Goal: Use online tool/utility: Utilize a website feature to perform a specific function

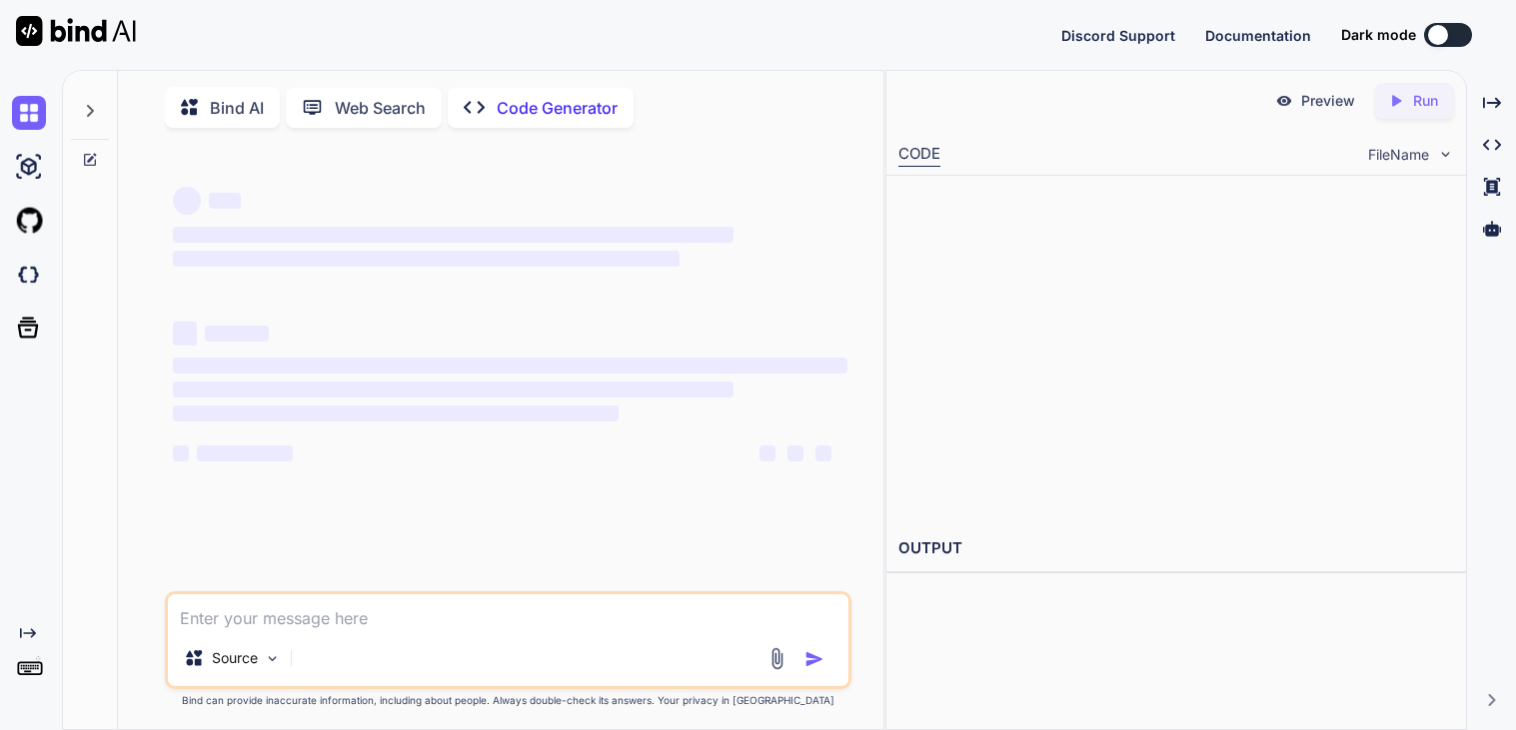
click at [223, 103] on p "Bind AI" at bounding box center [237, 108] width 54 height 24
type textarea "x"
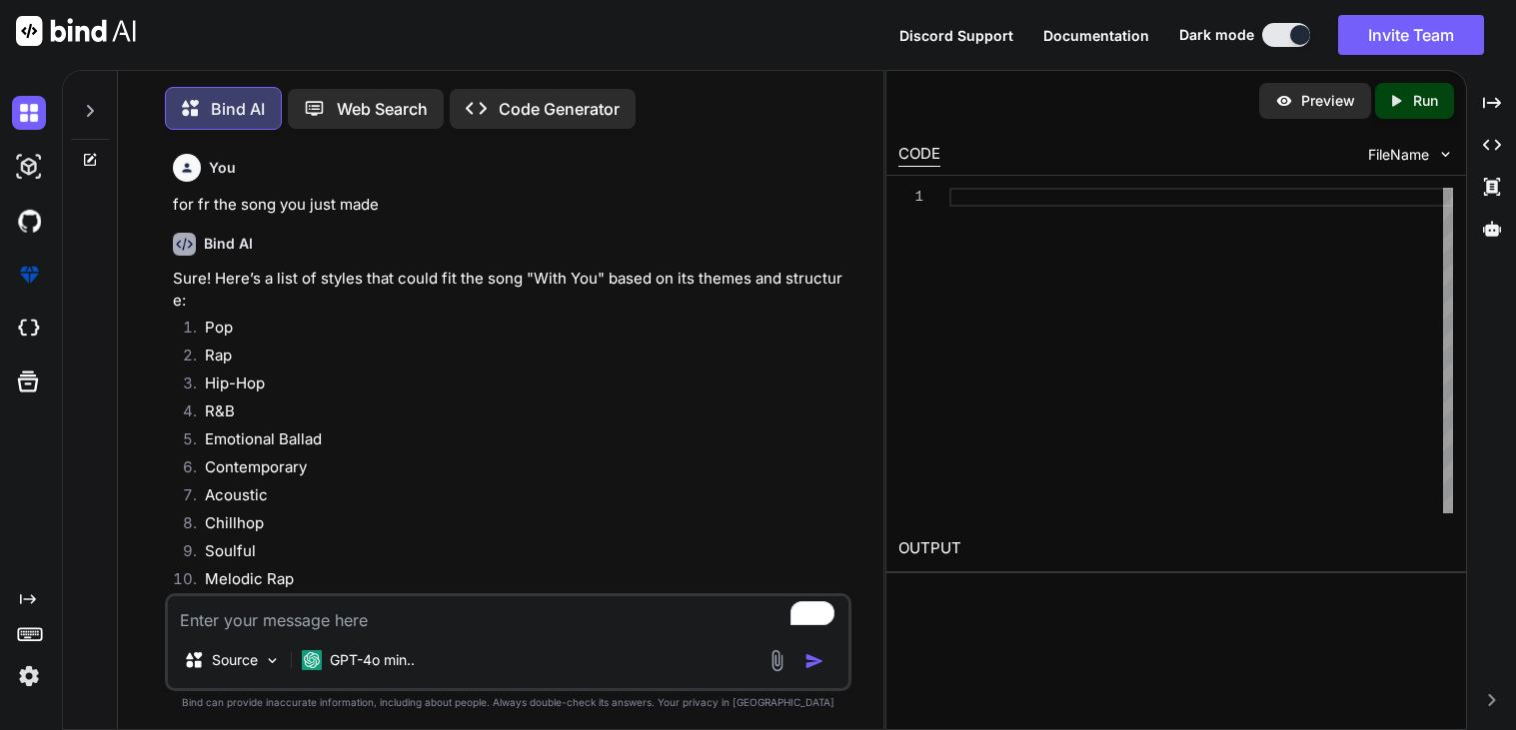
scroll to position [9, 0]
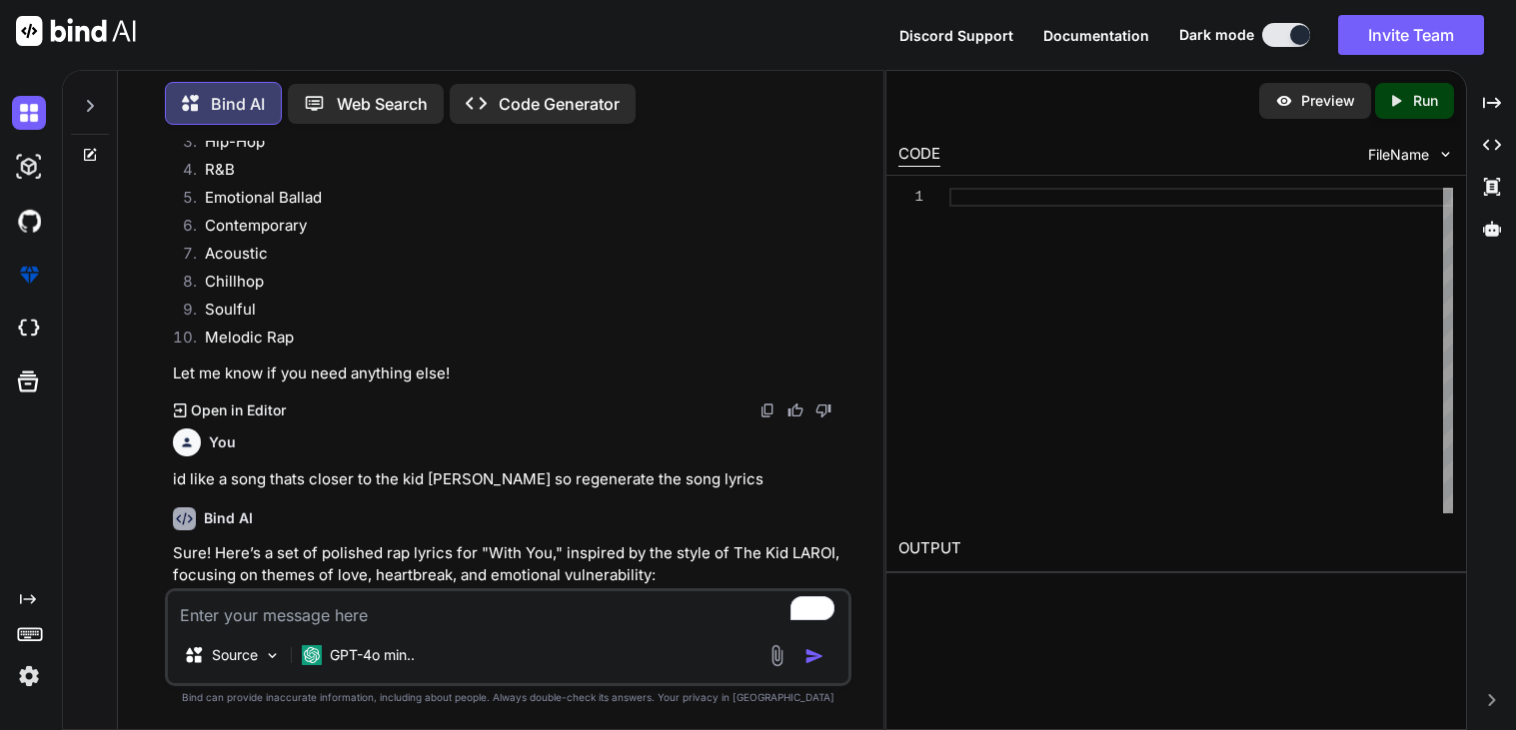
click at [323, 622] on textarea "To enrich screen reader interactions, please activate Accessibility in Grammarl…" at bounding box center [508, 609] width 680 height 36
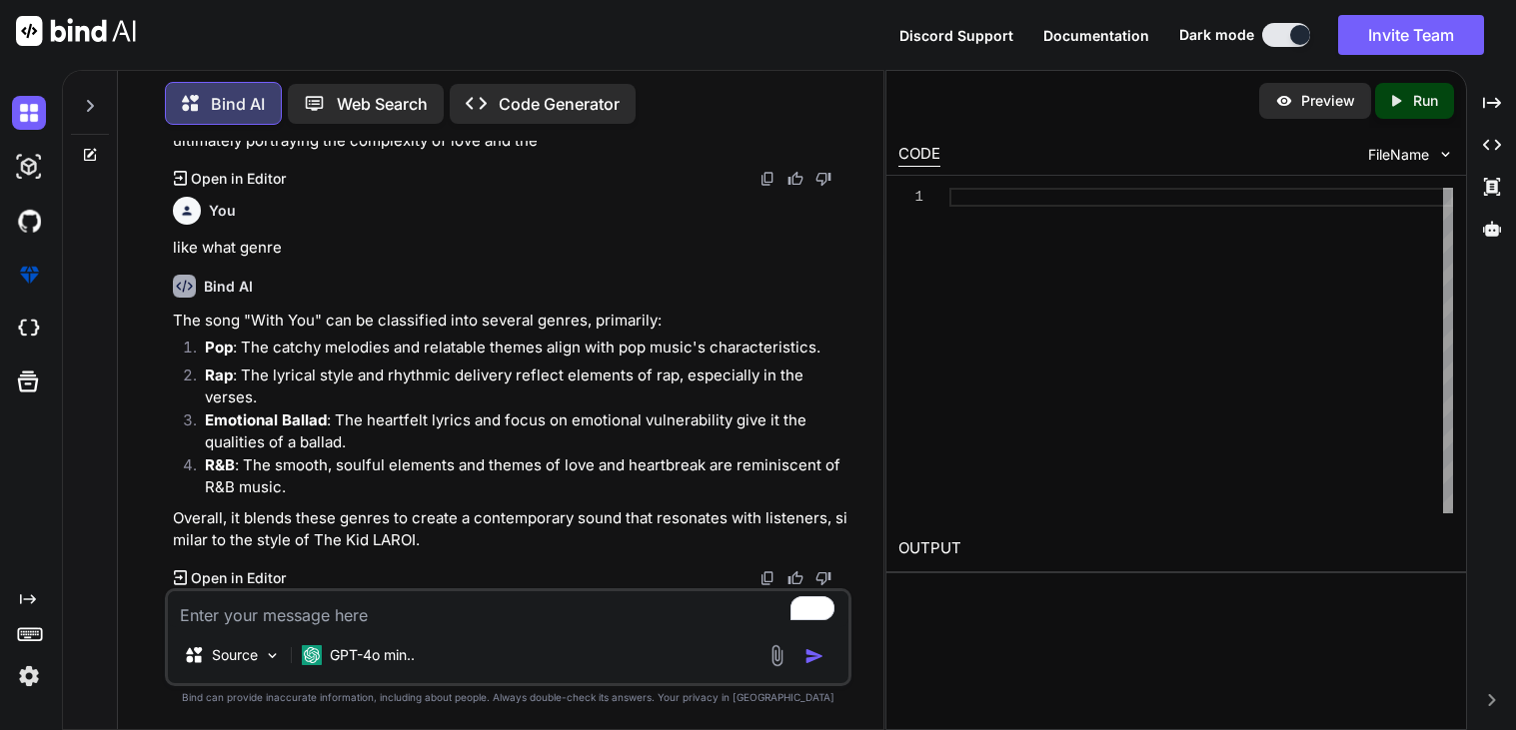
scroll to position [4221, 0]
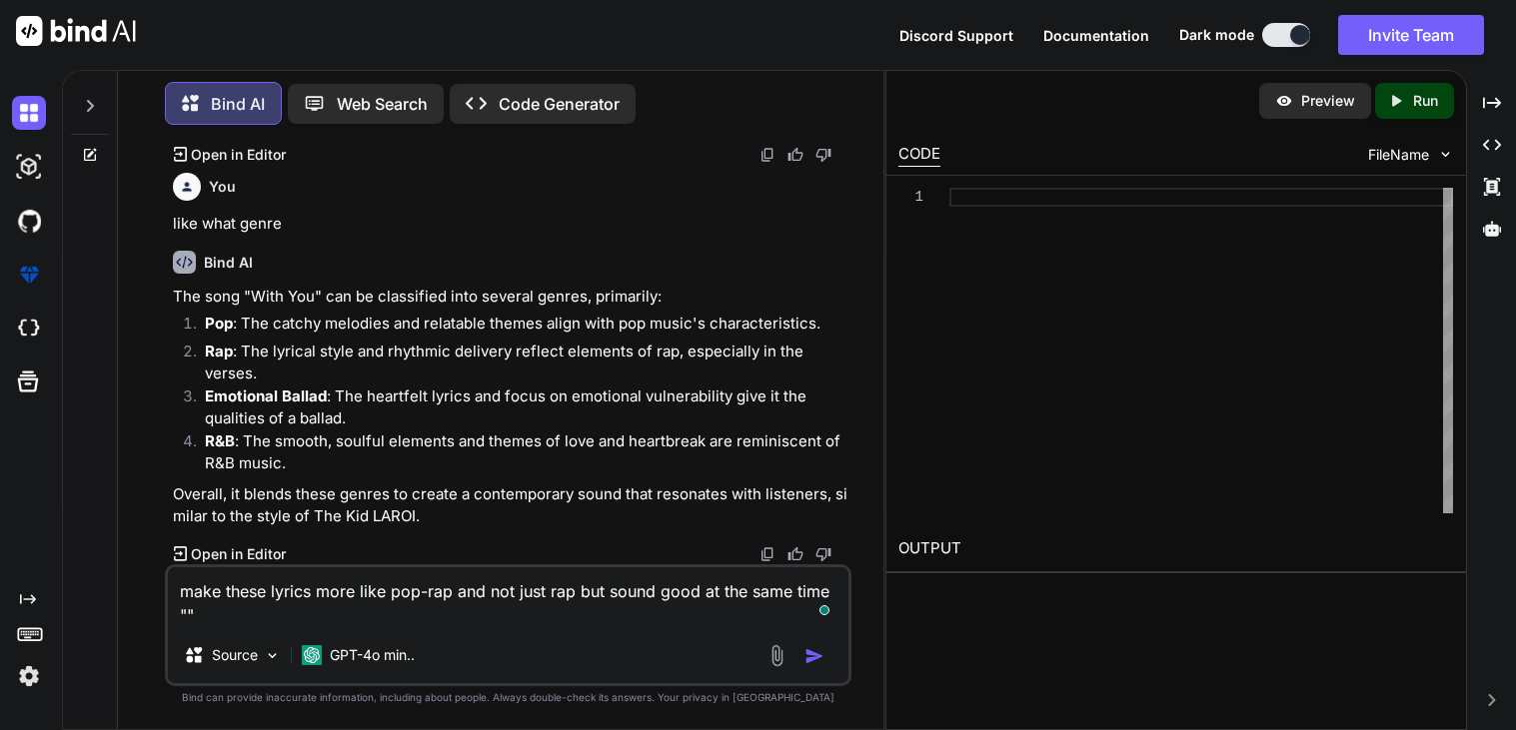
paste textarea "Lorem 6 Ipsumdo si amet consec, adip eli sed do Eius, Temporin utlabor, etd ma’…"
type textarea "lore ipsum dolors amet cons adi-eli sed doe temp inc utl etdol magn al eni admi…"
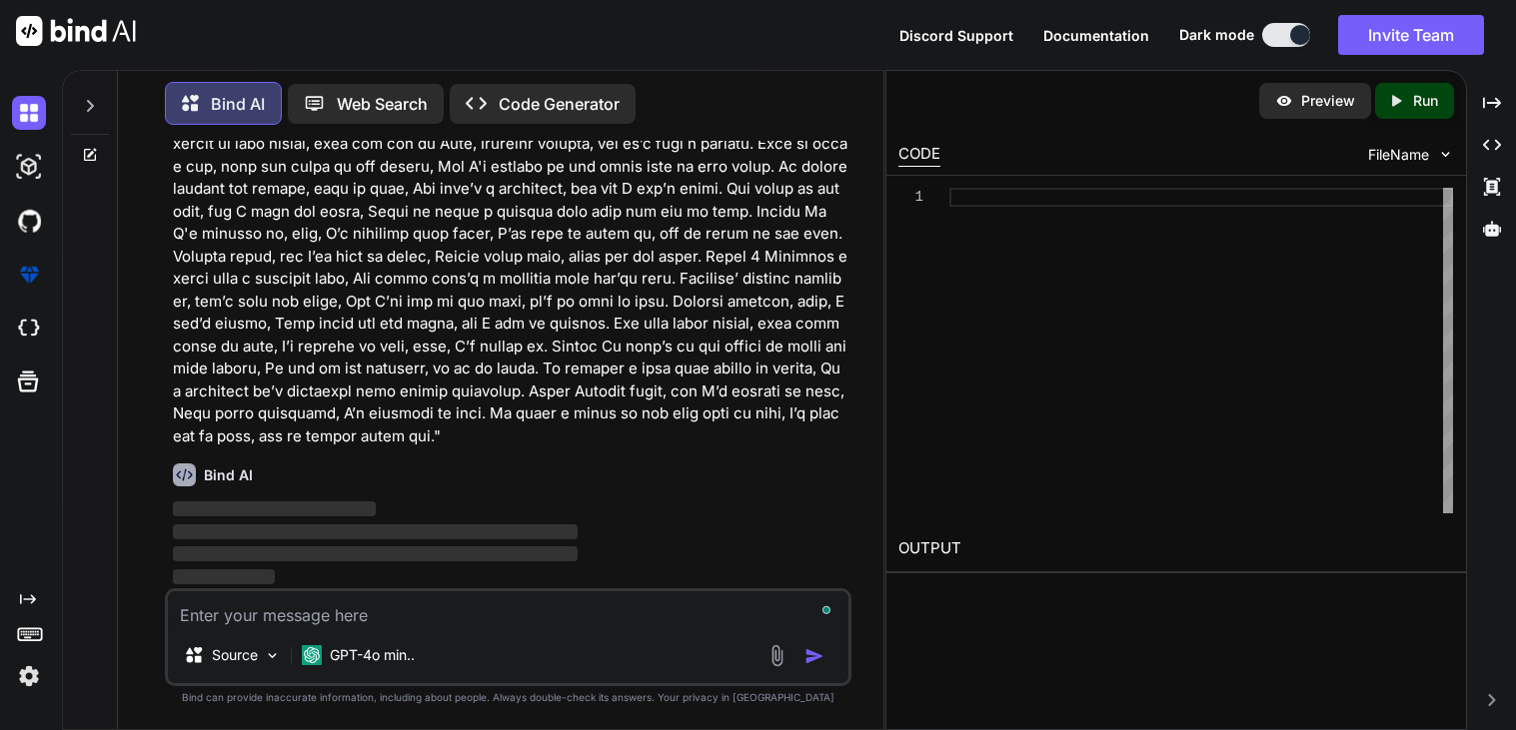
scroll to position [4671, 0]
click at [408, 449] on p at bounding box center [510, 280] width 674 height 338
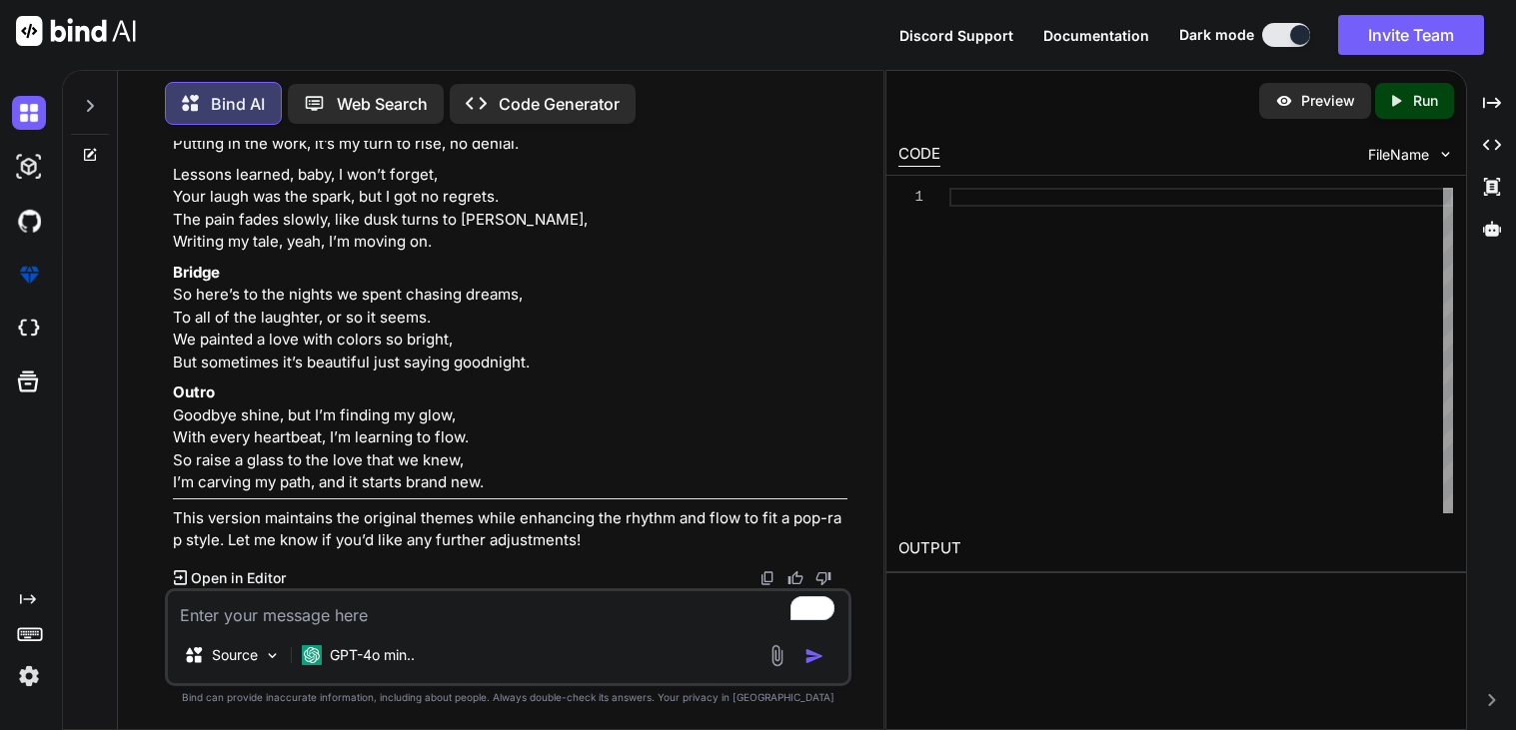
scroll to position [5686, 0]
click at [284, 611] on textarea "To enrich screen reader interactions, please activate Accessibility in Grammarl…" at bounding box center [508, 609] width 680 height 36
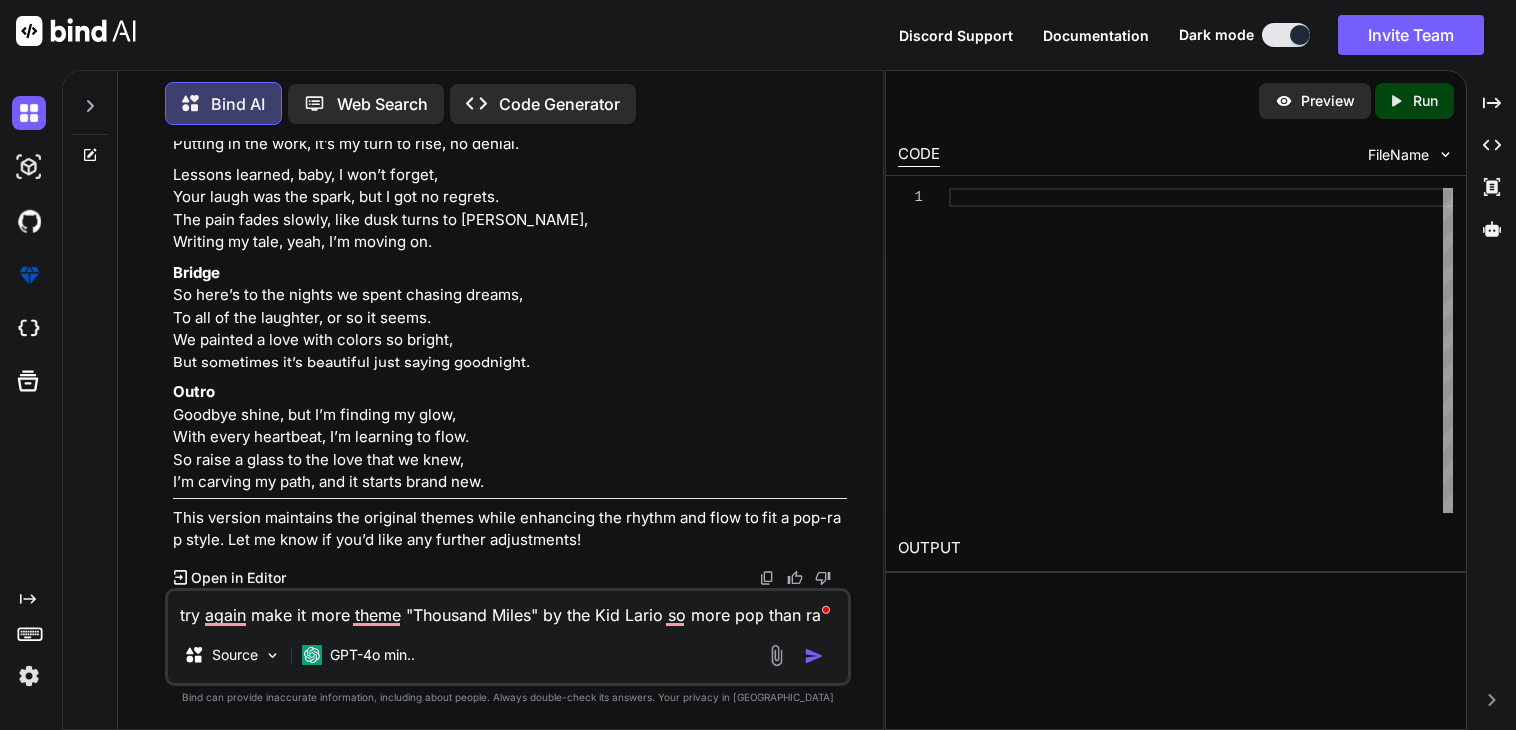
type textarea "try again make it more theme "Thousand Miles" by the Kid Lario so more pop than…"
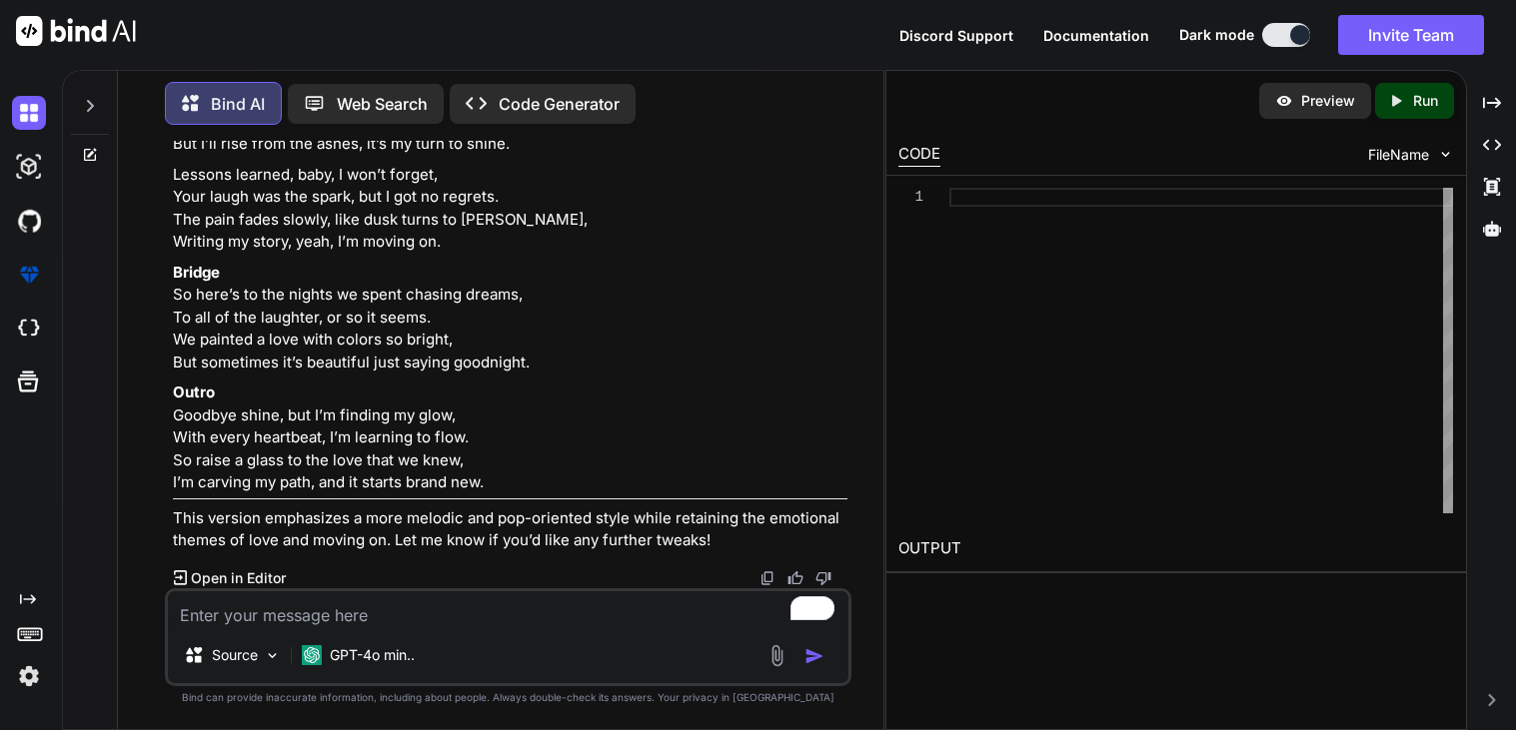
scroll to position [7424, 0]
click at [347, 621] on textarea "To enrich screen reader interactions, please activate Accessibility in Grammarl…" at bounding box center [508, 609] width 680 height 36
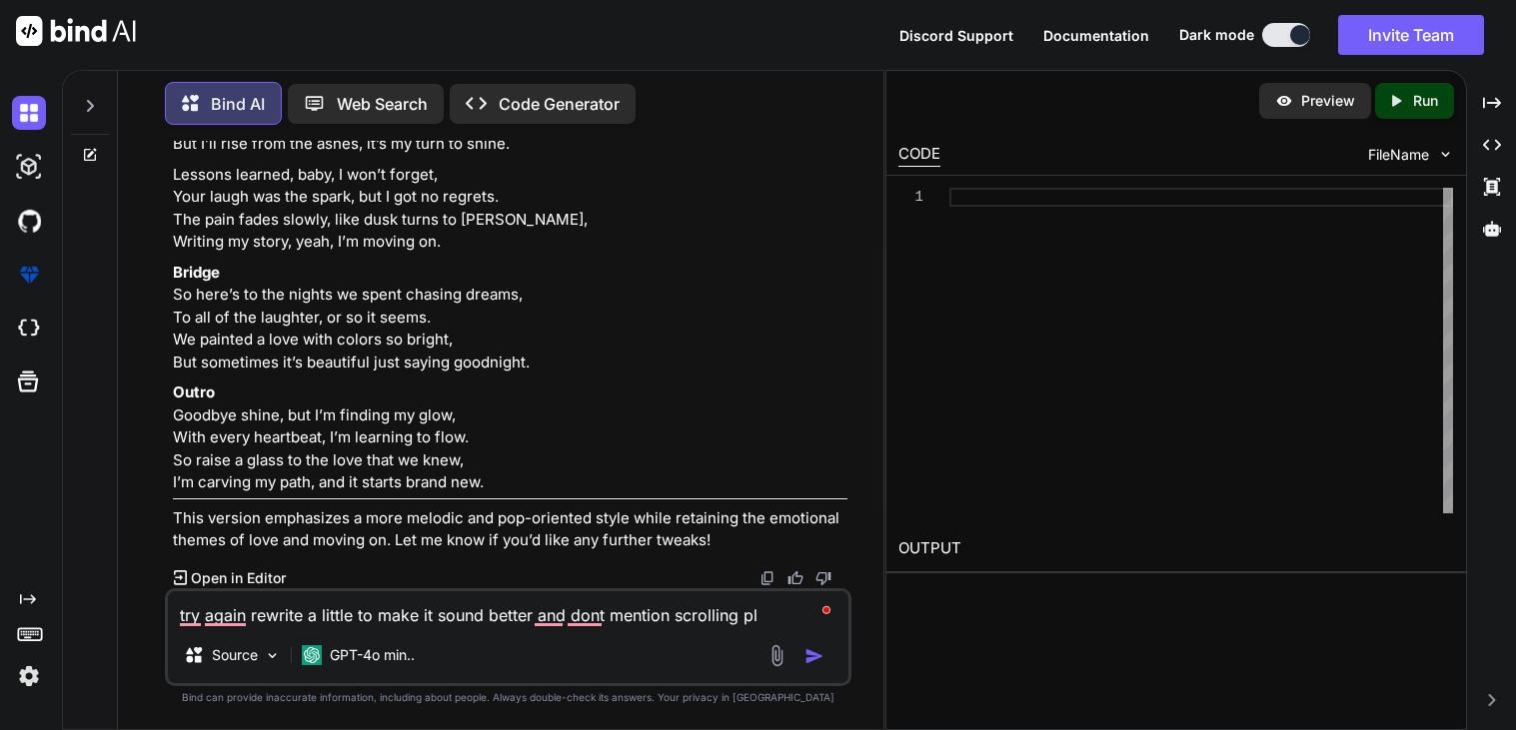
type textarea "try again rewrite a little to make it sound better and dont mention scrolling p…"
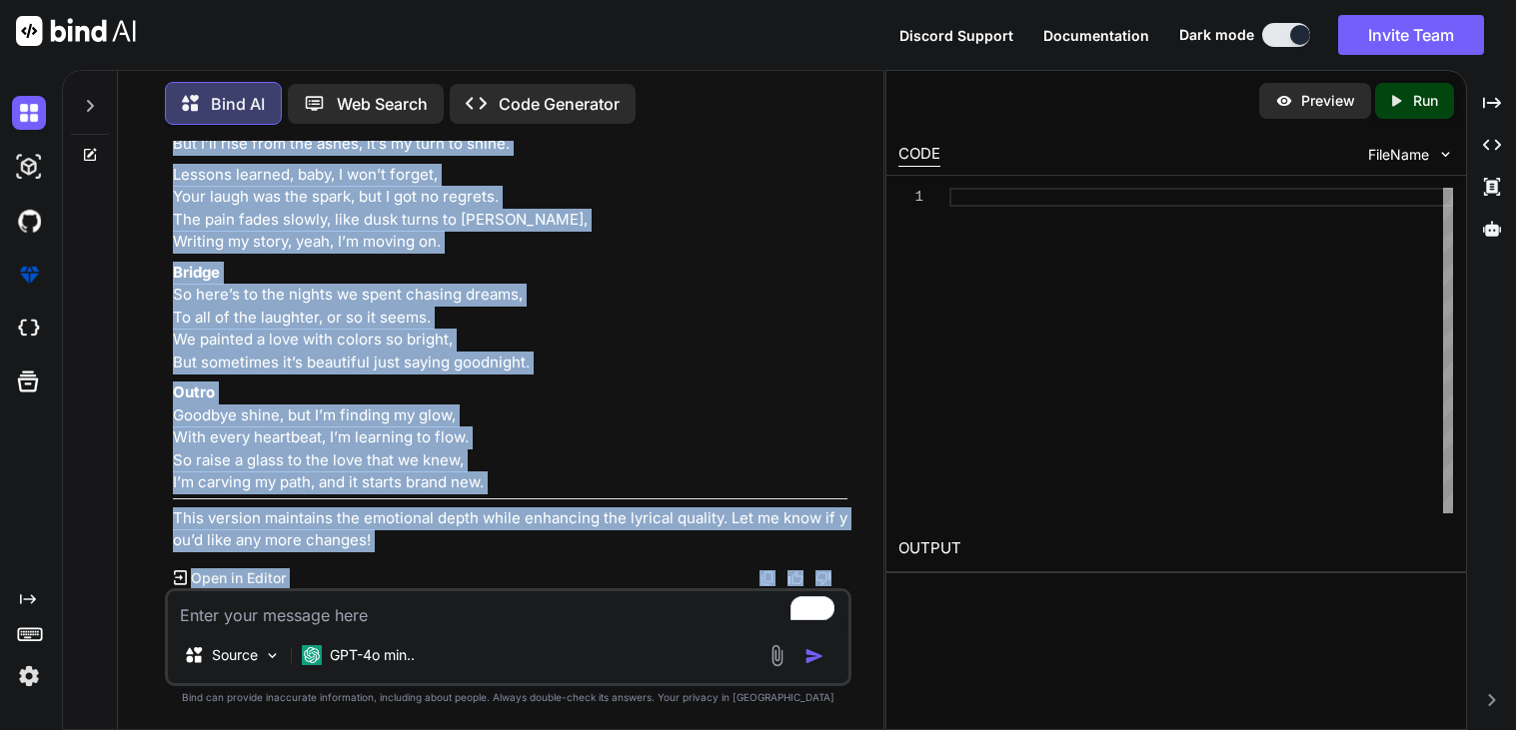
scroll to position [9477, 0]
drag, startPoint x: 170, startPoint y: 296, endPoint x: 532, endPoint y: 490, distance: 411.2
click at [532, 490] on div "You for fr the song you just made Bind AI Sure! Here’s a list of styles that co…" at bounding box center [510, 365] width 682 height 448
copy div "Loremip do sita consec, adip eli sed do Eius, Temporin ut lab etd, mag al’e adm…"
click at [512, 611] on textarea "To enrich screen reader interactions, please activate Accessibility in Grammarl…" at bounding box center [508, 609] width 680 height 36
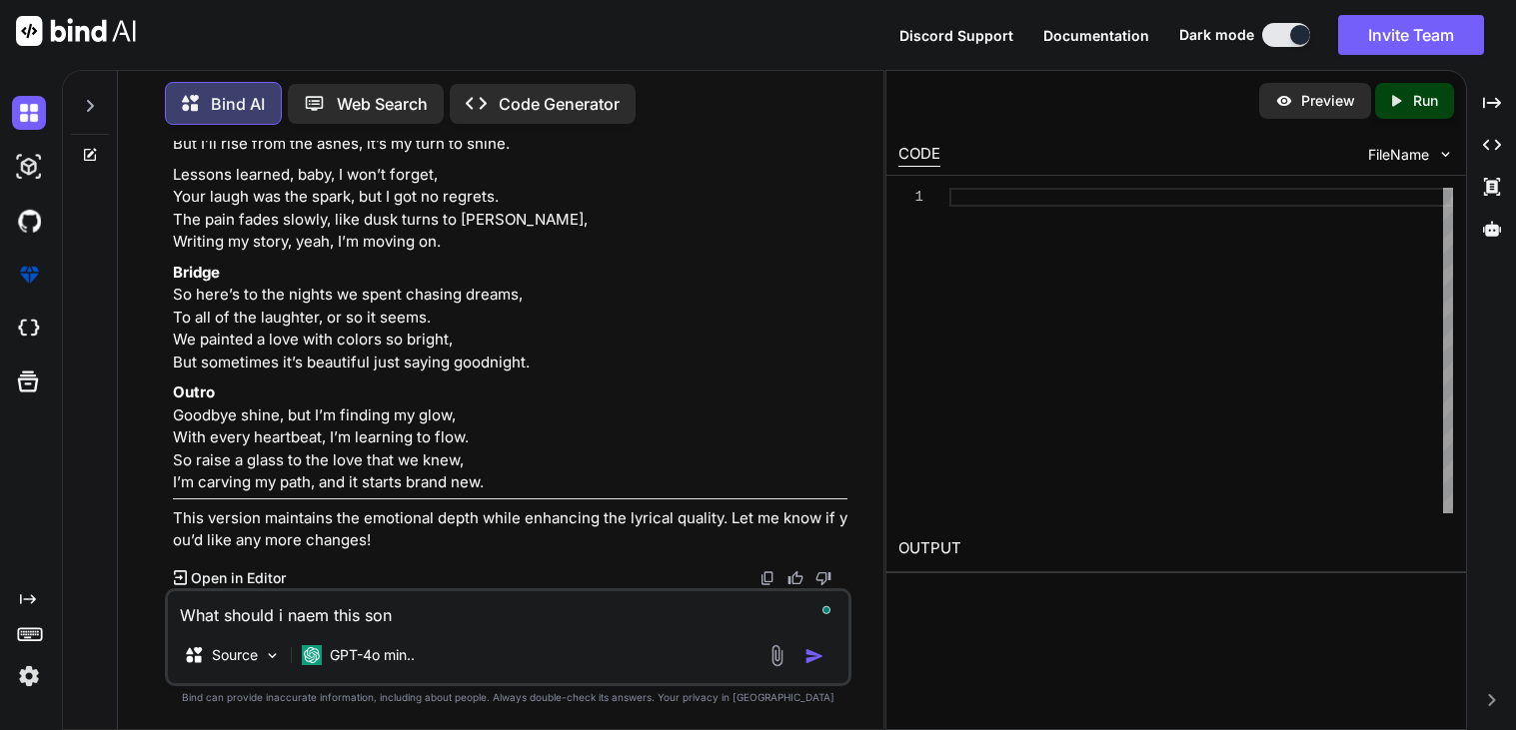
type textarea "What should i naem this song"
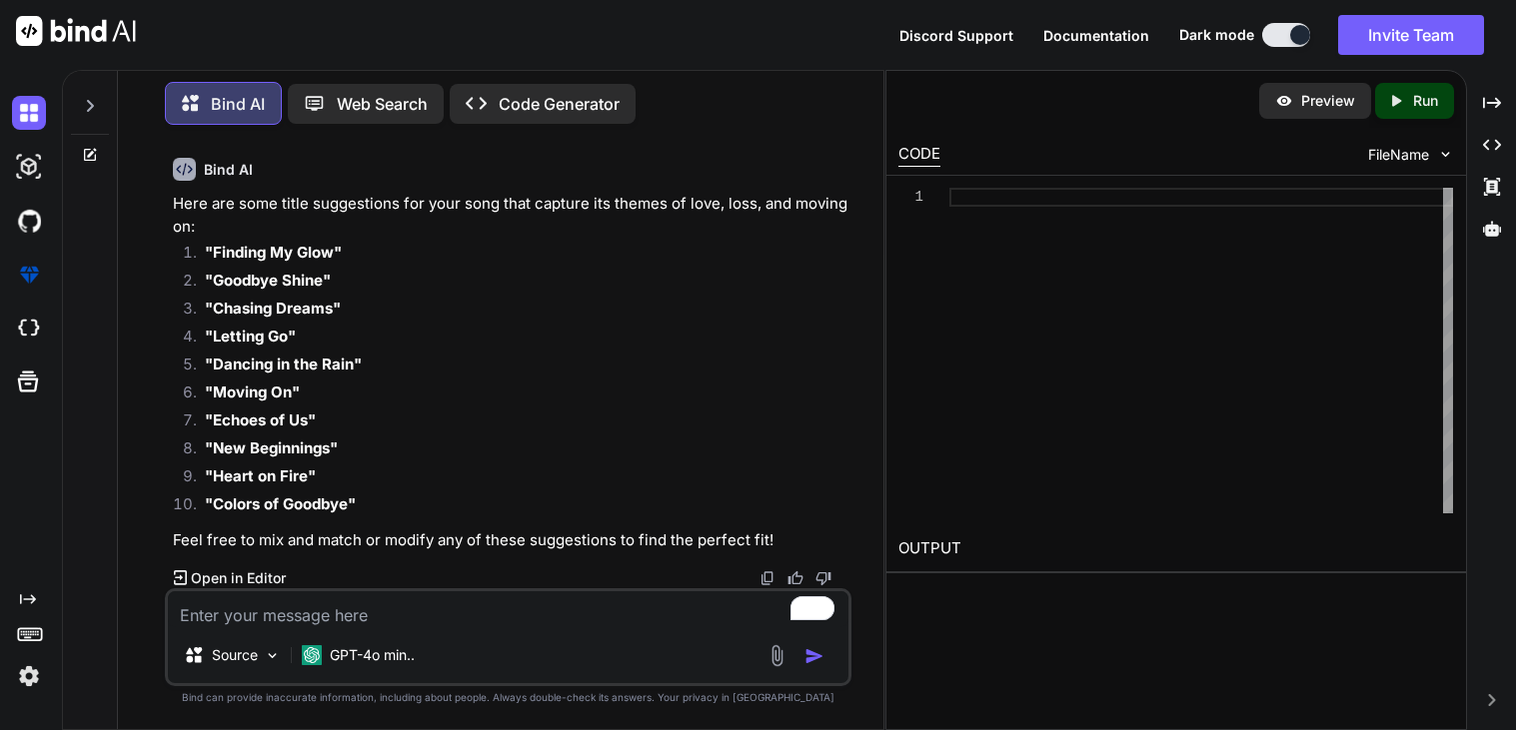
scroll to position [9912, 0]
drag, startPoint x: 284, startPoint y: 420, endPoint x: 210, endPoint y: 417, distance: 74.0
click at [210, 346] on strong ""Letting Go"" at bounding box center [250, 336] width 91 height 19
copy strong "Letting Go"
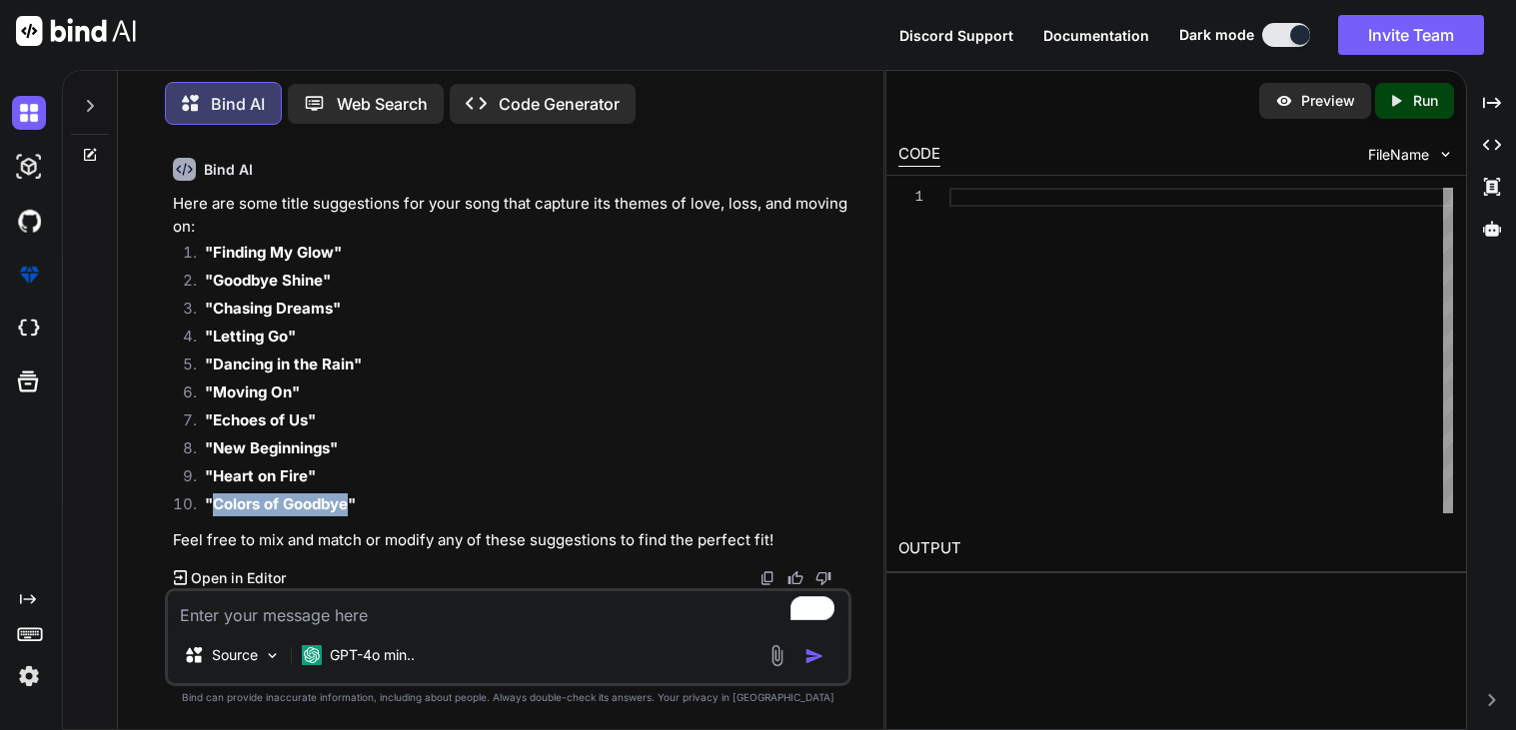
drag, startPoint x: 348, startPoint y: 507, endPoint x: 213, endPoint y: 507, distance: 134.9
click at [213, 507] on strong ""Colors of Goodbye"" at bounding box center [280, 504] width 151 height 19
copy strong "Colors of Goodbye"
click at [327, 610] on textarea "To enrich screen reader interactions, please activate Accessibility in Grammarl…" at bounding box center [508, 609] width 680 height 36
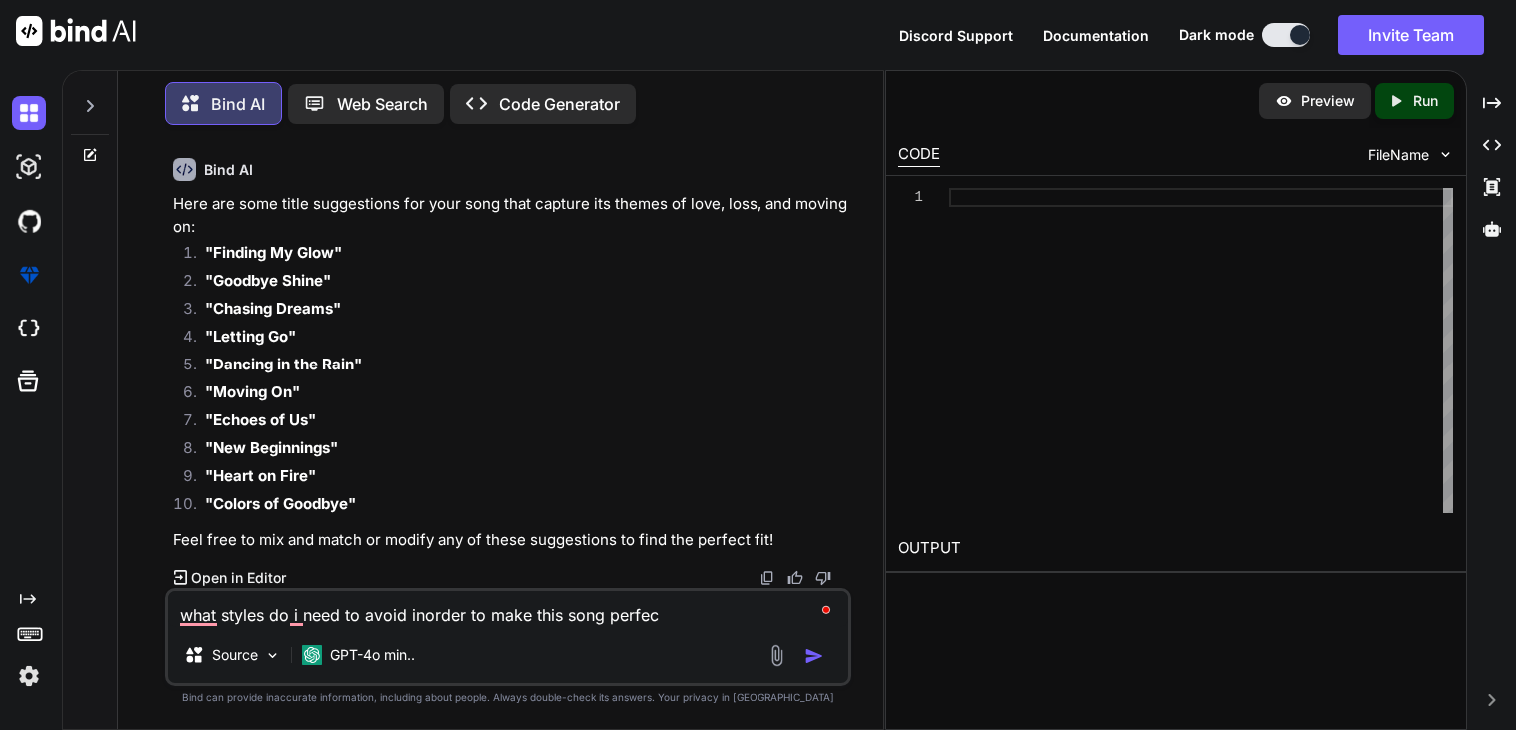
type textarea "what styles do i need to avoid inorder to make this song perfect"
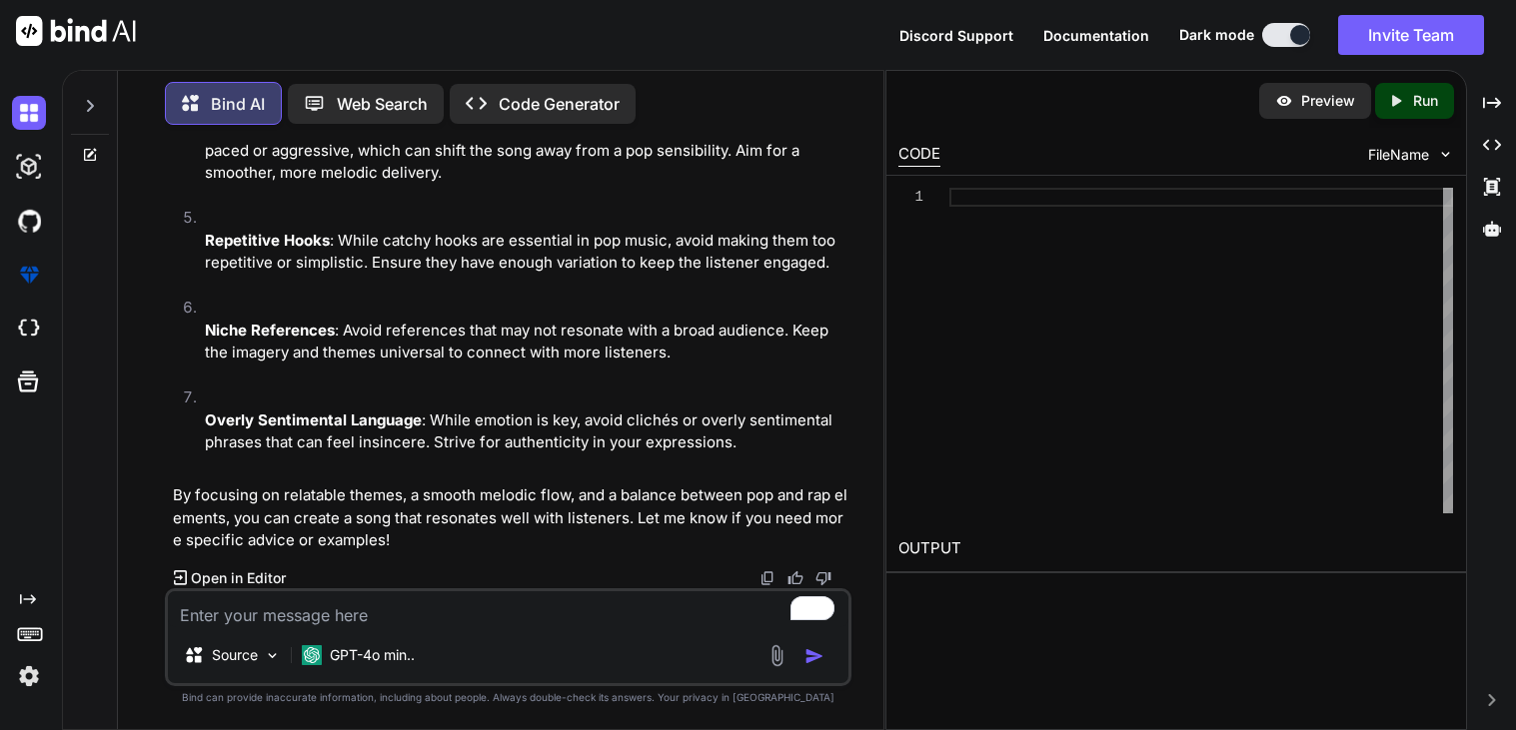
scroll to position [10947, 0]
type textarea "id like a list in a single sentance"
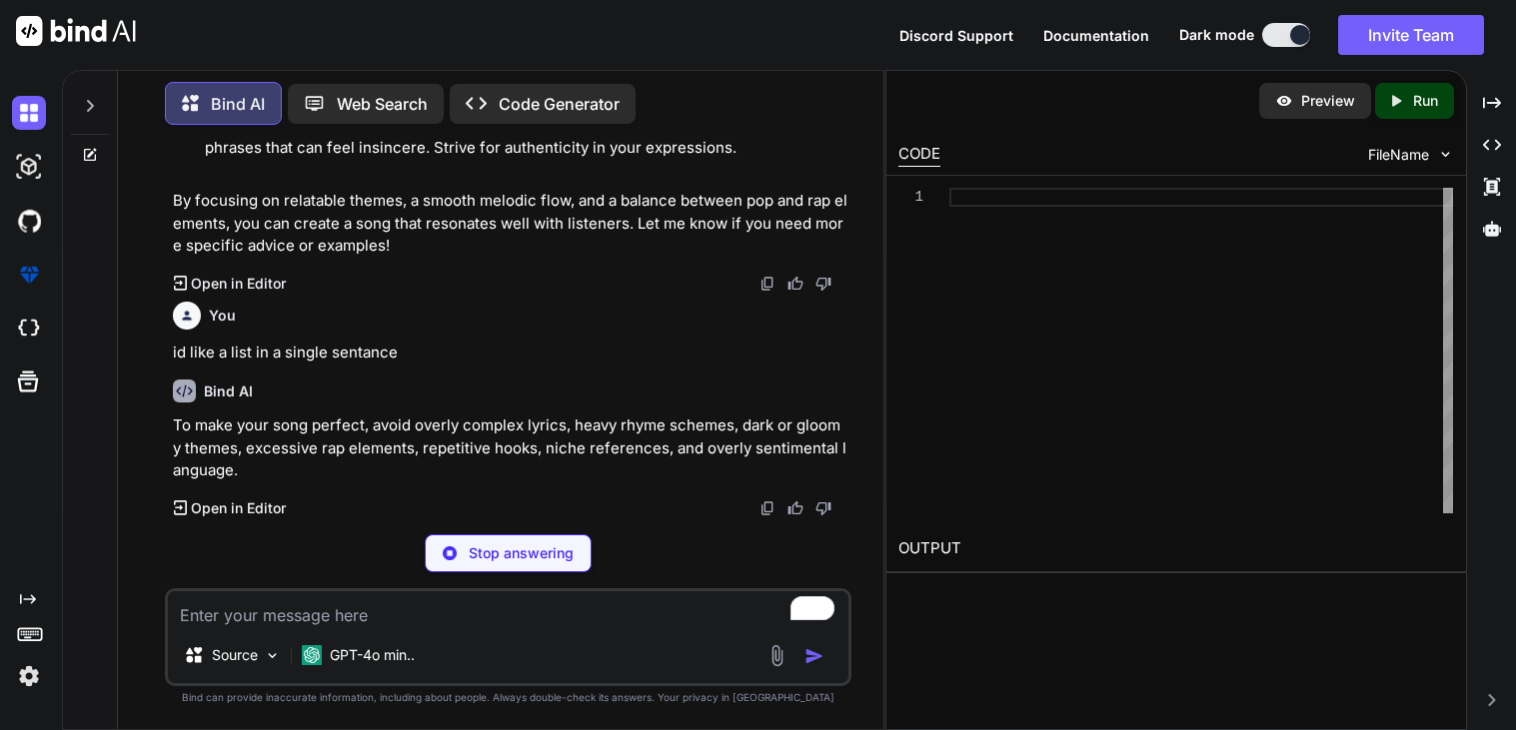
scroll to position [11173, 0]
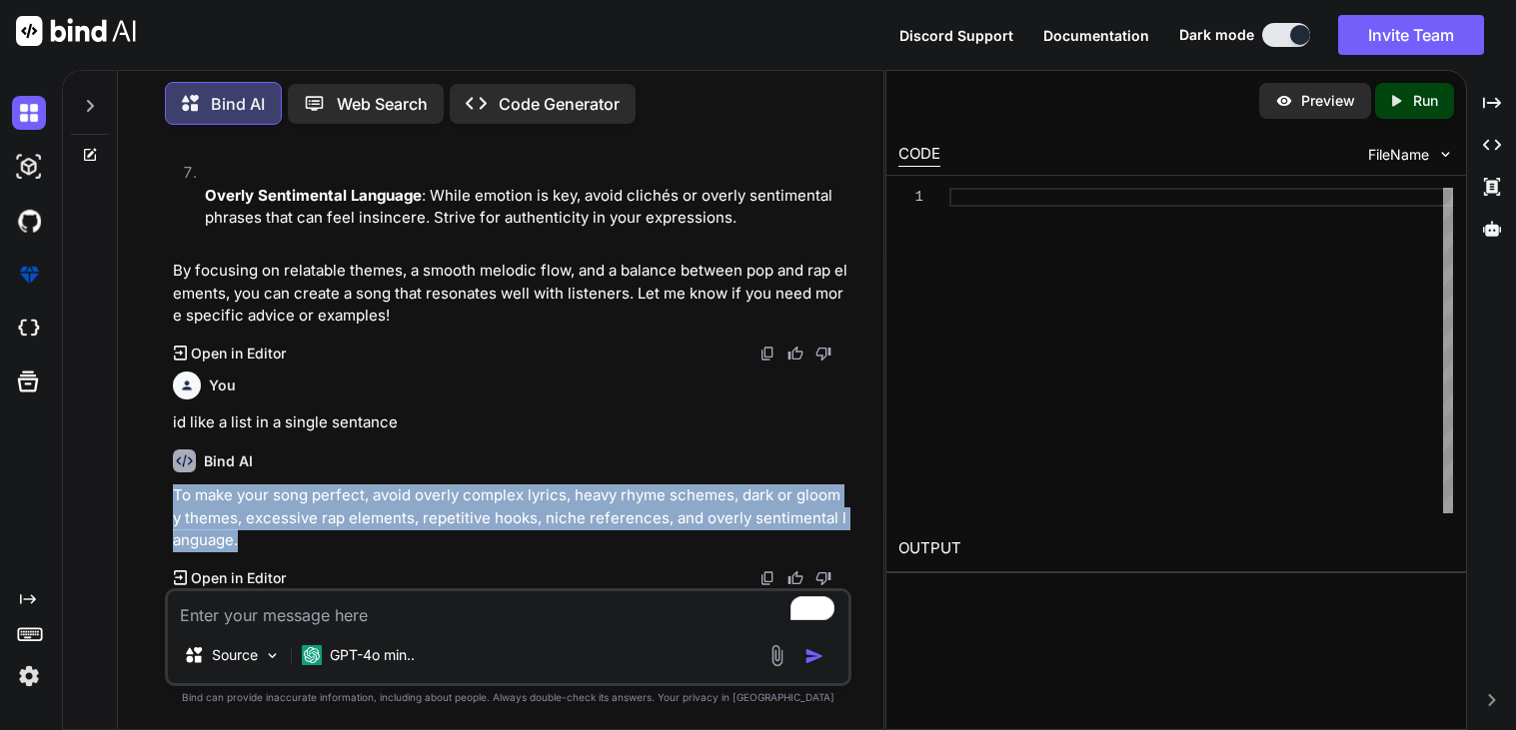
drag, startPoint x: 166, startPoint y: 500, endPoint x: 286, endPoint y: 540, distance: 126.7
click at [286, 540] on div "You for fr the song you just made Bind AI Sure! Here’s a list of styles that co…" at bounding box center [508, 435] width 686 height 588
copy p "To make your song perfect, avoid overly complex lyrics, heavy rhyme schemes, da…"
